Goal: Use online tool/utility: Utilize a website feature to perform a specific function

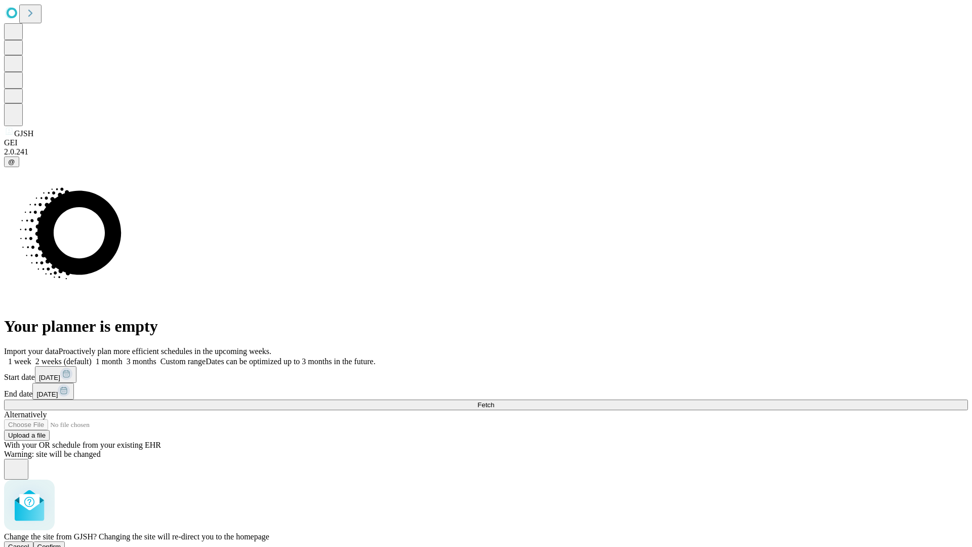
click at [61, 543] on span "Confirm" at bounding box center [49, 547] width 24 height 8
click at [92, 357] on label "2 weeks (default)" at bounding box center [61, 361] width 60 height 9
click at [494, 401] on span "Fetch" at bounding box center [485, 405] width 17 height 8
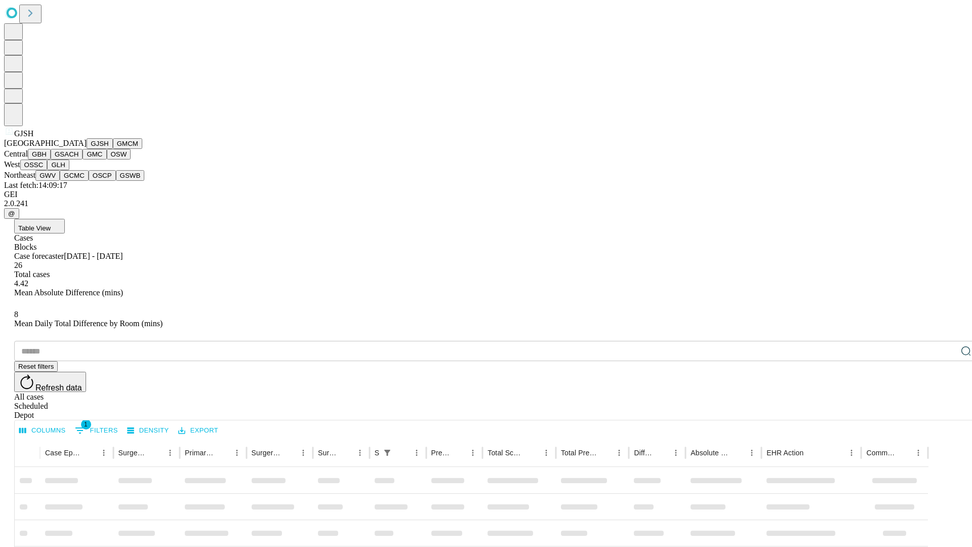
click at [113, 149] on button "GMCM" at bounding box center [127, 143] width 29 height 11
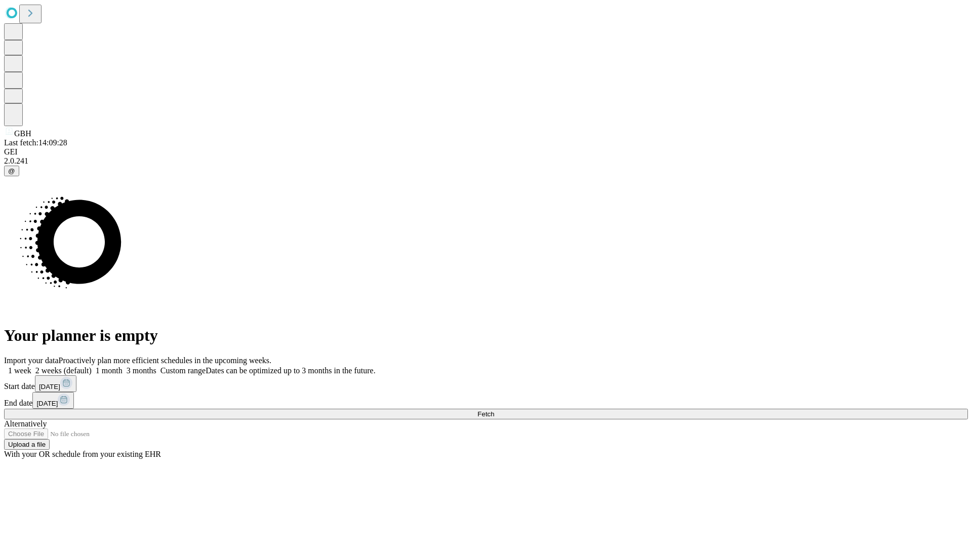
click at [92, 366] on label "2 weeks (default)" at bounding box center [61, 370] width 60 height 9
click at [494, 410] on span "Fetch" at bounding box center [485, 414] width 17 height 8
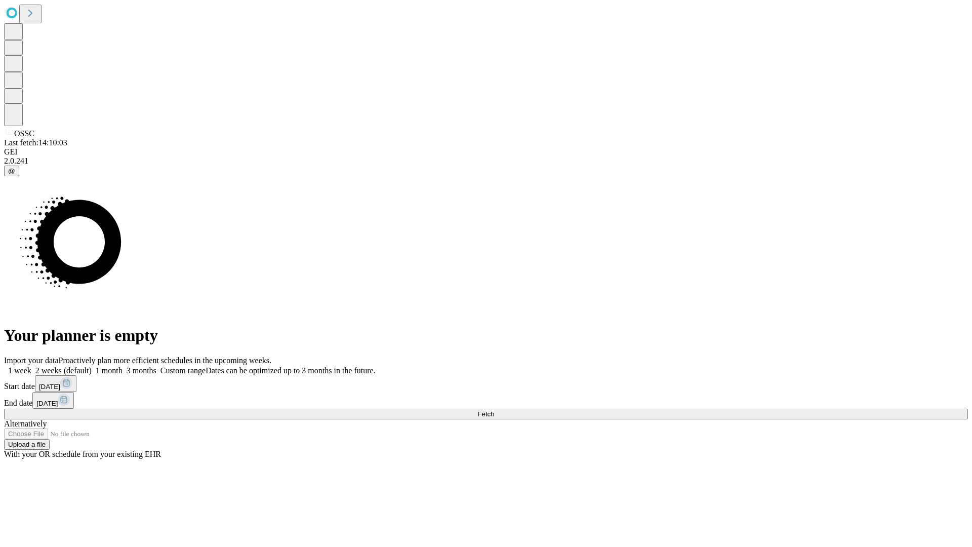
click at [92, 366] on label "2 weeks (default)" at bounding box center [61, 370] width 60 height 9
click at [494, 410] on span "Fetch" at bounding box center [485, 414] width 17 height 8
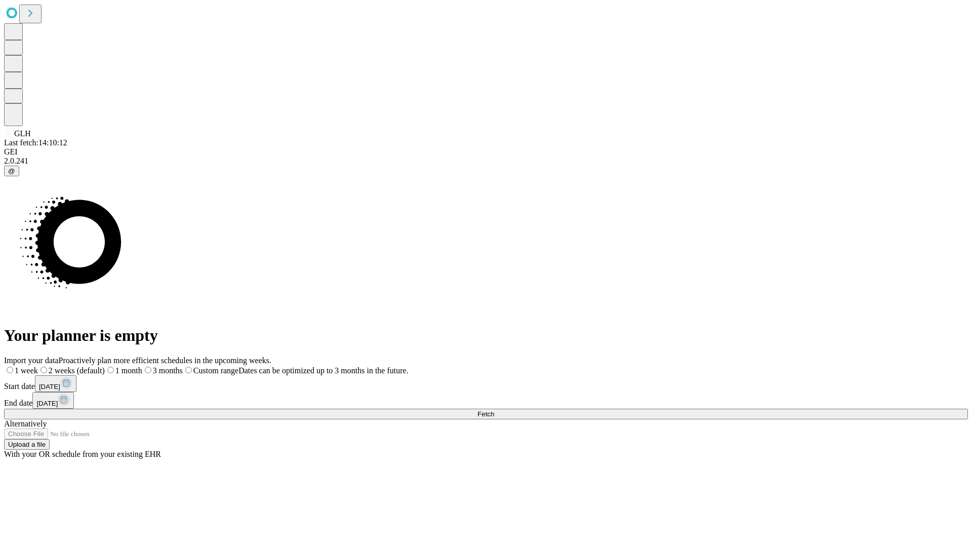
click at [105, 366] on label "2 weeks (default)" at bounding box center [71, 370] width 67 height 9
click at [494, 410] on span "Fetch" at bounding box center [485, 414] width 17 height 8
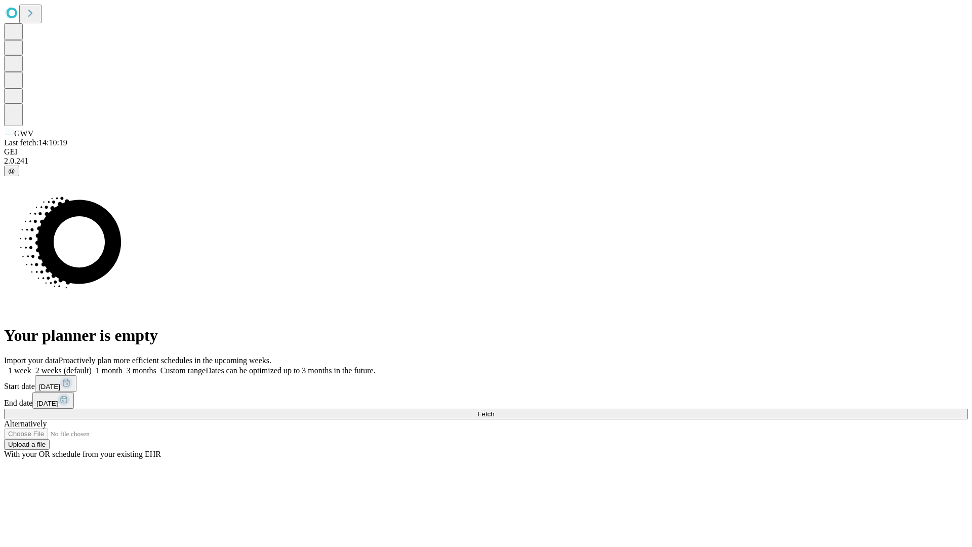
click at [92, 366] on label "2 weeks (default)" at bounding box center [61, 370] width 60 height 9
click at [494, 410] on span "Fetch" at bounding box center [485, 414] width 17 height 8
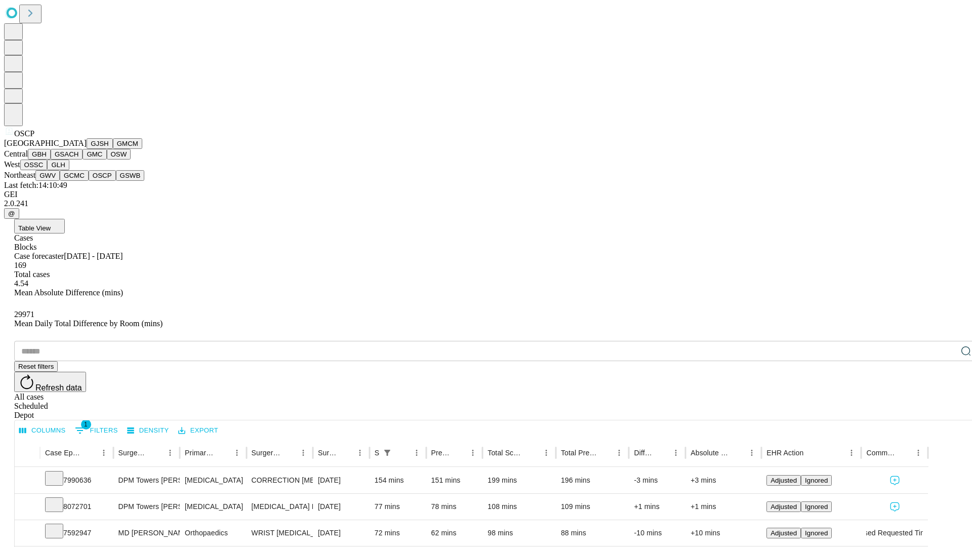
click at [116, 181] on button "GSWB" at bounding box center [130, 175] width 29 height 11
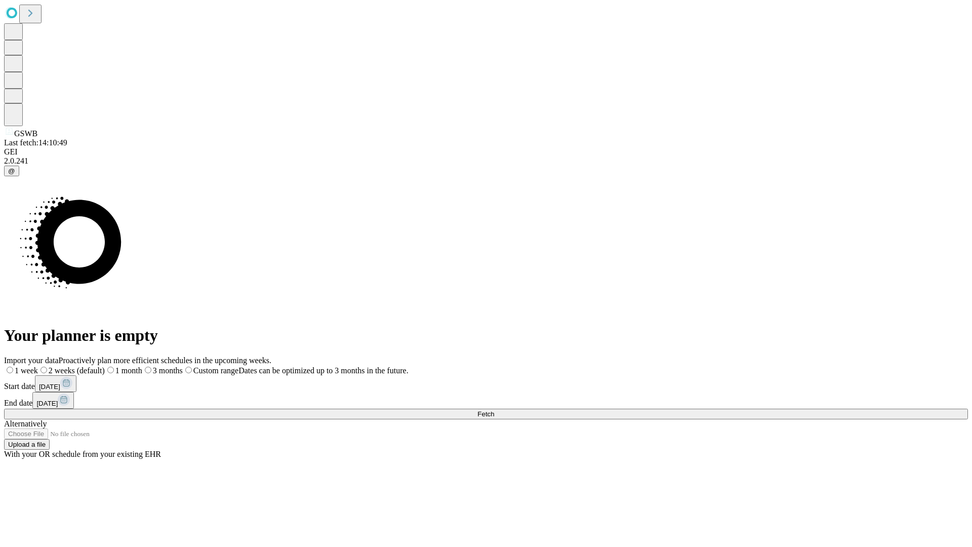
click at [105, 366] on label "2 weeks (default)" at bounding box center [71, 370] width 67 height 9
click at [494, 410] on span "Fetch" at bounding box center [485, 414] width 17 height 8
